Goal: Task Accomplishment & Management: Manage account settings

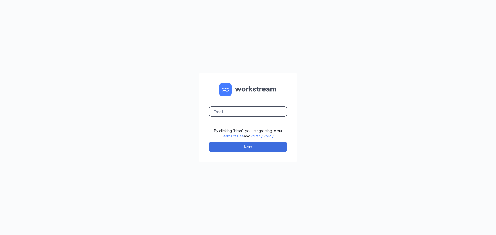
click at [241, 110] on input "text" at bounding box center [248, 112] width 78 height 10
type input "bk12258@bklaird.com"
click at [247, 149] on button "Next" at bounding box center [248, 147] width 78 height 10
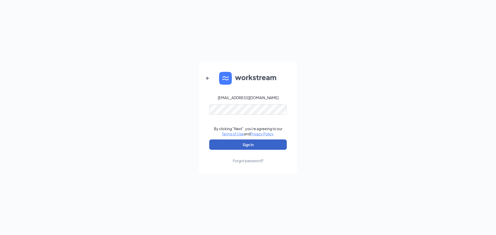
click at [242, 147] on button "Sign In" at bounding box center [248, 145] width 78 height 10
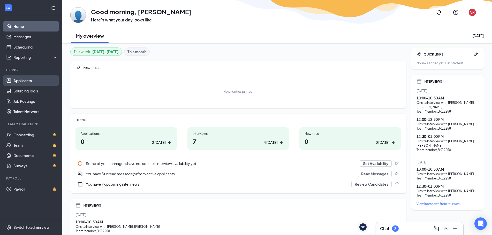
click at [26, 81] on link "Applicants" at bounding box center [35, 81] width 44 height 10
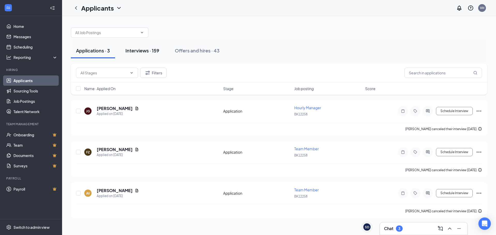
click at [136, 50] on div "Interviews · 159" at bounding box center [142, 50] width 34 height 6
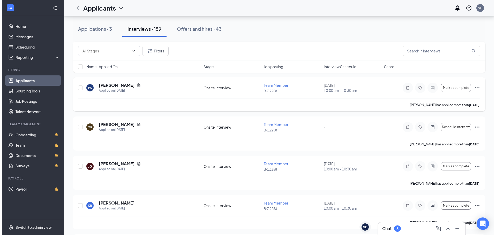
scroll to position [310, 0]
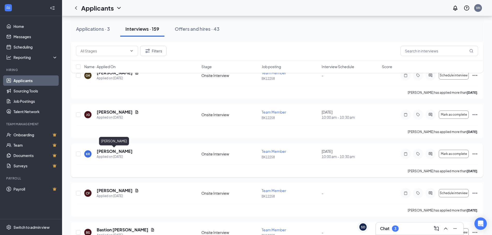
click at [109, 153] on h5 "[PERSON_NAME]" at bounding box center [115, 152] width 36 height 6
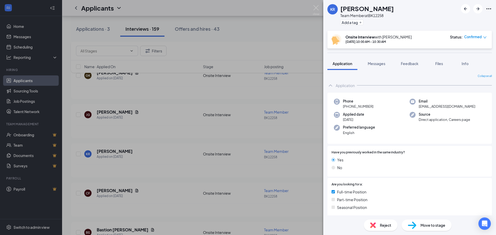
click at [319, 4] on div "KR [PERSON_NAME] Team Member at BK12258 Add a tag Onsite Interview with [PERSON…" at bounding box center [248, 117] width 496 height 235
click at [317, 8] on div "Applicants VH" at bounding box center [279, 8] width 434 height 16
